Goal: Register for event/course

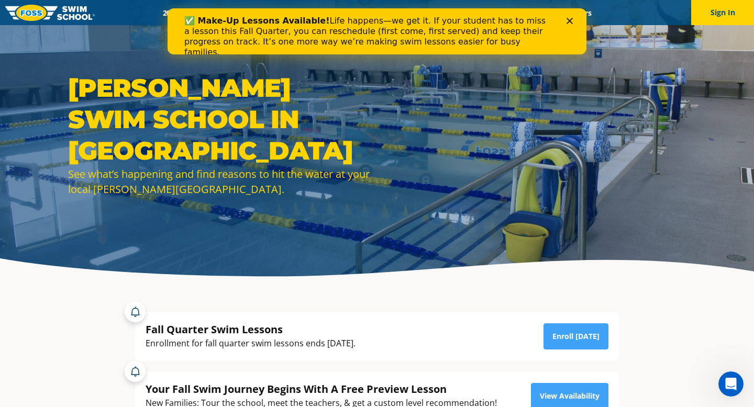
click at [566, 21] on icon "Close" at bounding box center [569, 21] width 6 height 6
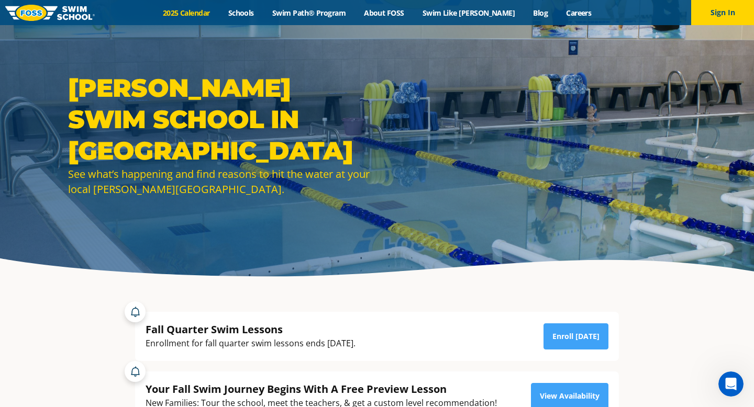
click at [206, 10] on link "2025 Calendar" at bounding box center [185, 13] width 65 height 10
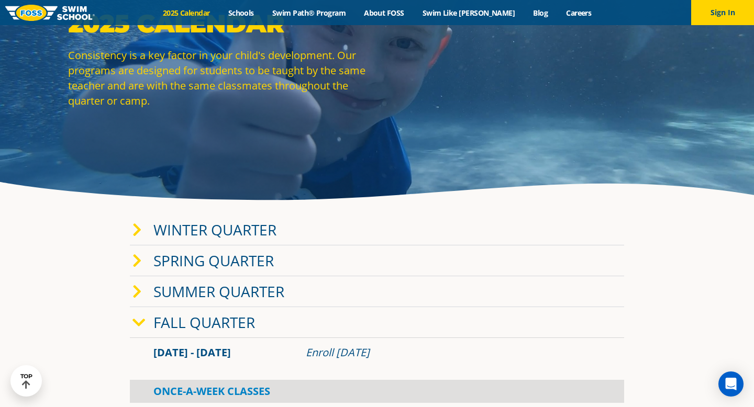
scroll to position [73, 0]
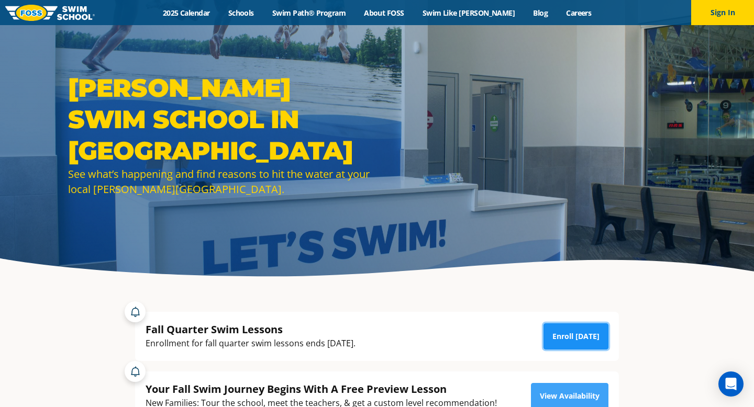
click at [567, 338] on link "Enroll [DATE]" at bounding box center [575, 337] width 65 height 26
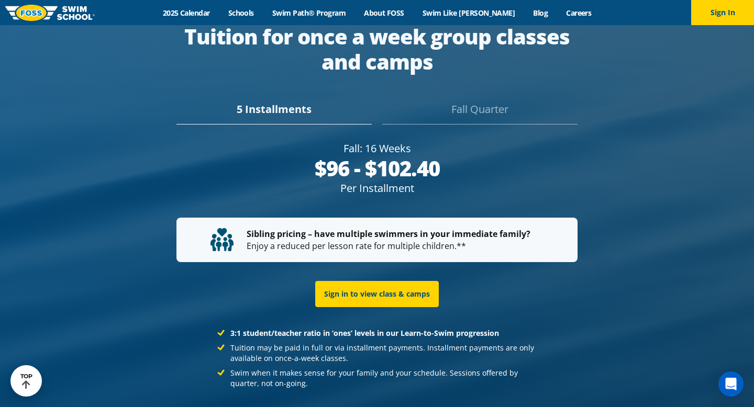
scroll to position [1998, 0]
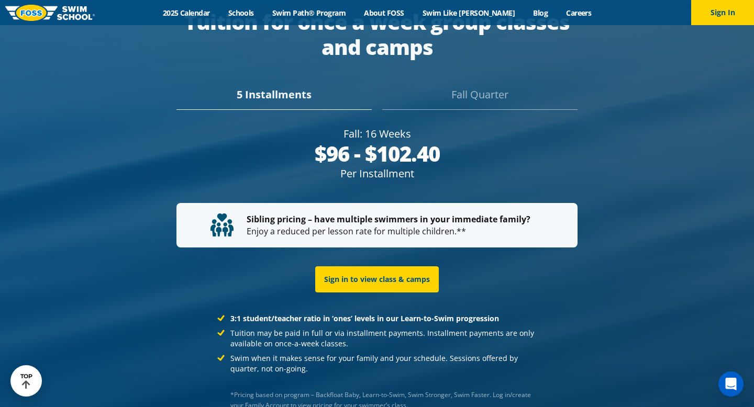
click at [455, 87] on div "Fall Quarter" at bounding box center [479, 98] width 195 height 23
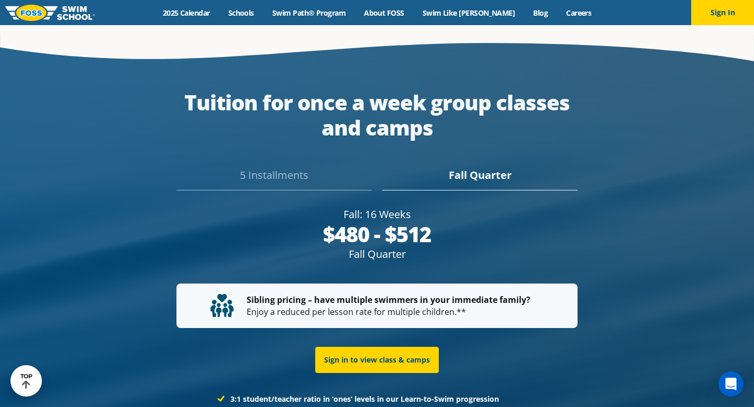
scroll to position [1932, 0]
